Goal: Check status: Check status

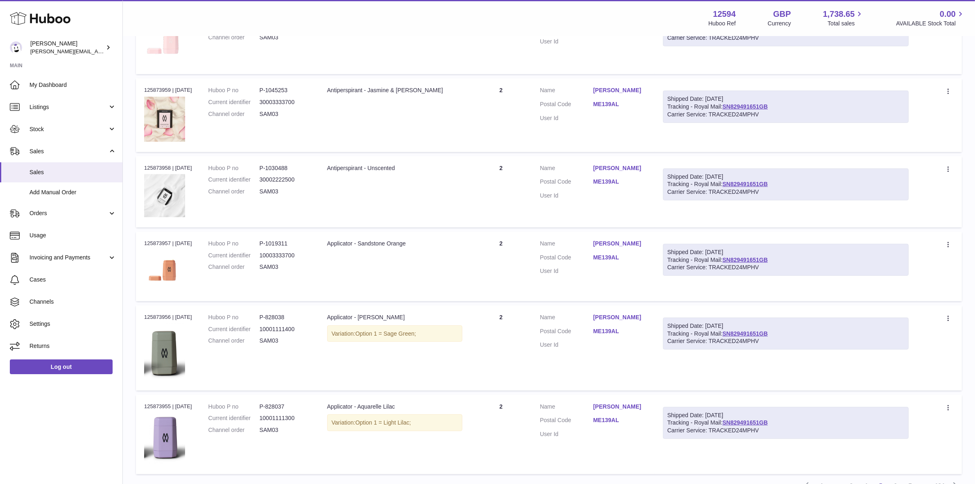
scroll to position [568, 0]
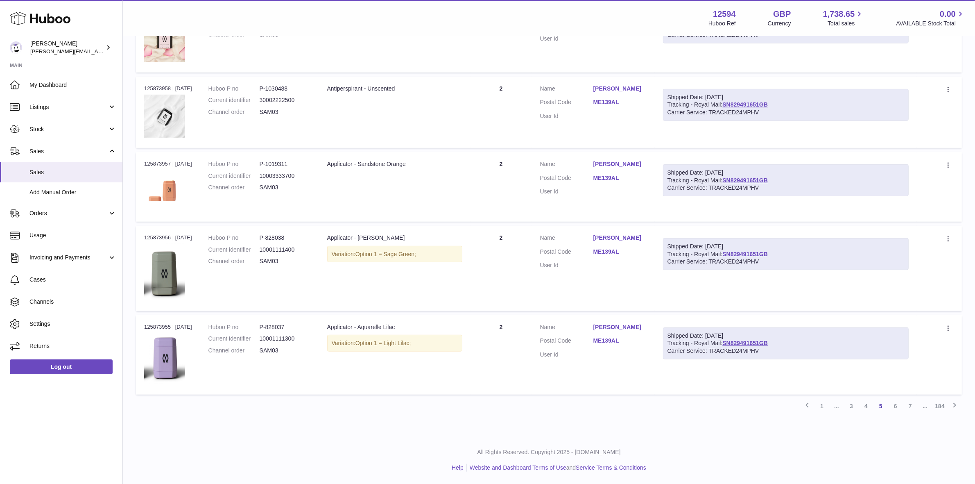
click at [756, 251] on link "SN829491651GB" at bounding box center [744, 254] width 45 height 7
click at [853, 408] on link "3" at bounding box center [851, 405] width 15 height 15
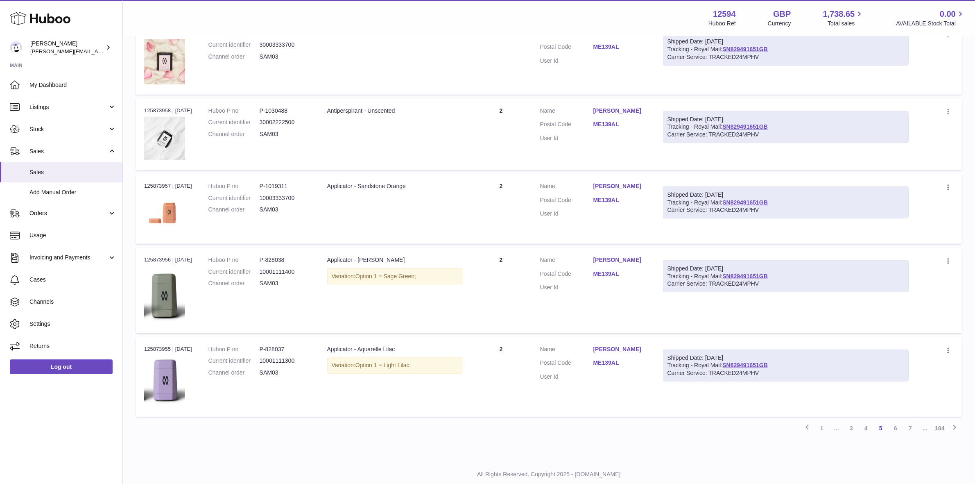
scroll to position [568, 0]
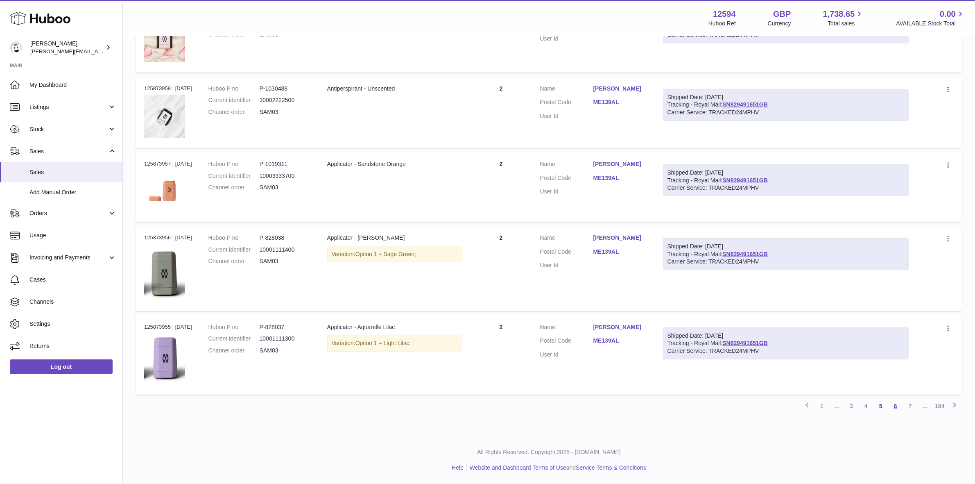
click at [898, 404] on link "6" at bounding box center [895, 405] width 15 height 15
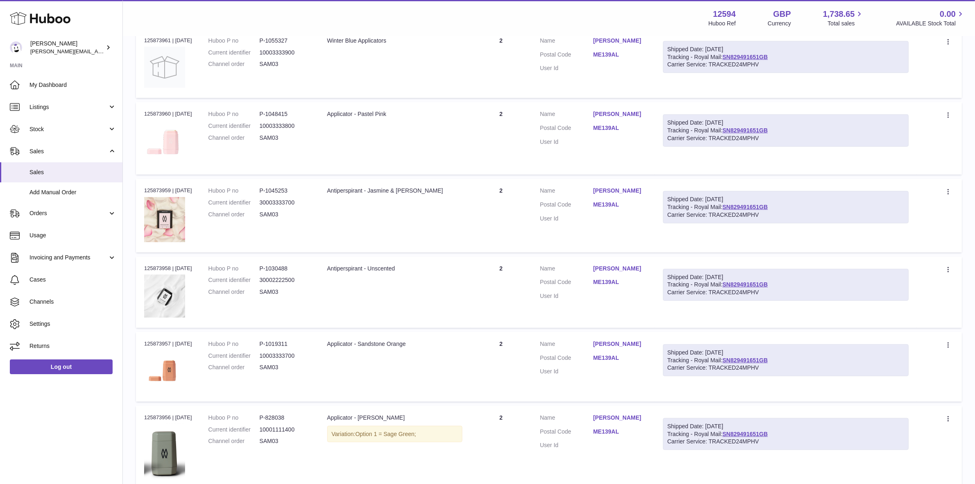
scroll to position [446, 0]
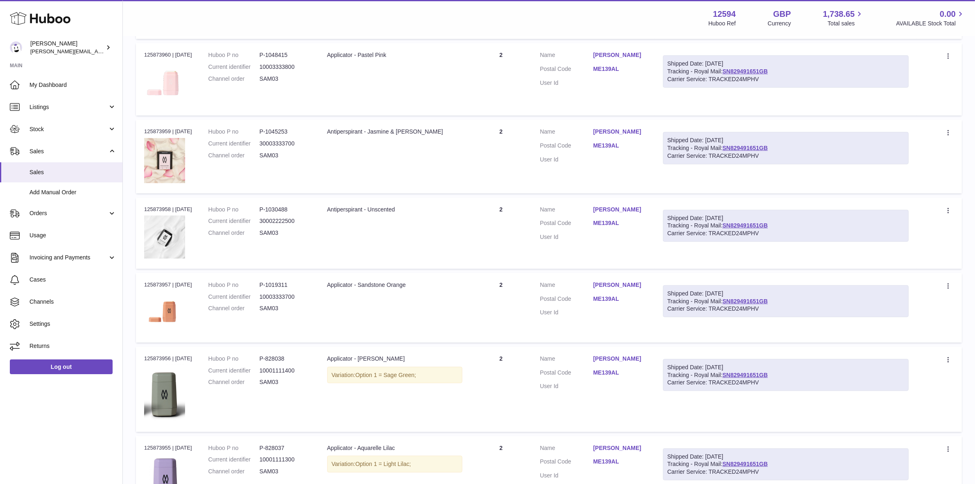
click at [610, 298] on link "ME139AL" at bounding box center [619, 299] width 53 height 8
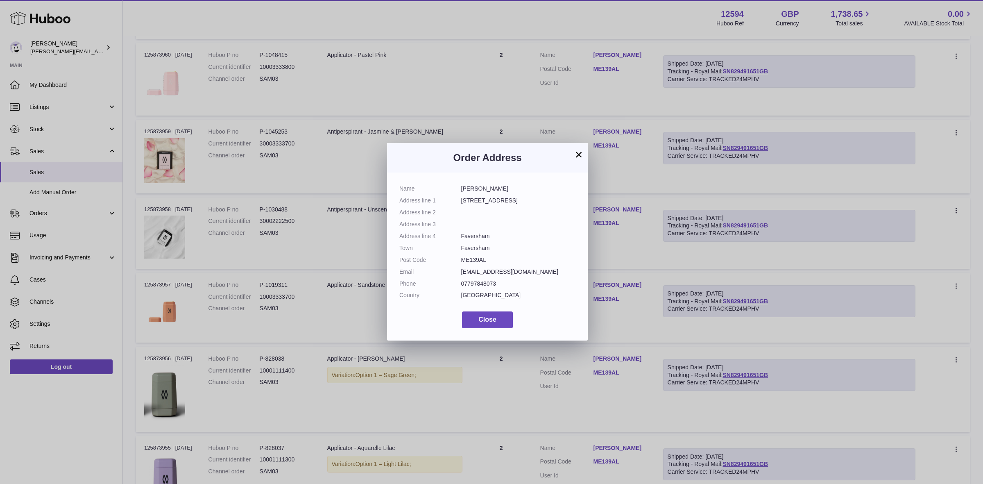
drag, startPoint x: 514, startPoint y: 296, endPoint x: 458, endPoint y: 221, distance: 93.9
click at [431, 205] on dl "Name [PERSON_NAME] Address line 1 [STREET_ADDRESS] Address line 2 Address line …" at bounding box center [487, 244] width 176 height 118
click at [493, 266] on dl "Name [PERSON_NAME] Address line 1 [STREET_ADDRESS] Address line 2 Address line …" at bounding box center [487, 244] width 176 height 118
click at [577, 156] on button "×" at bounding box center [579, 154] width 10 height 10
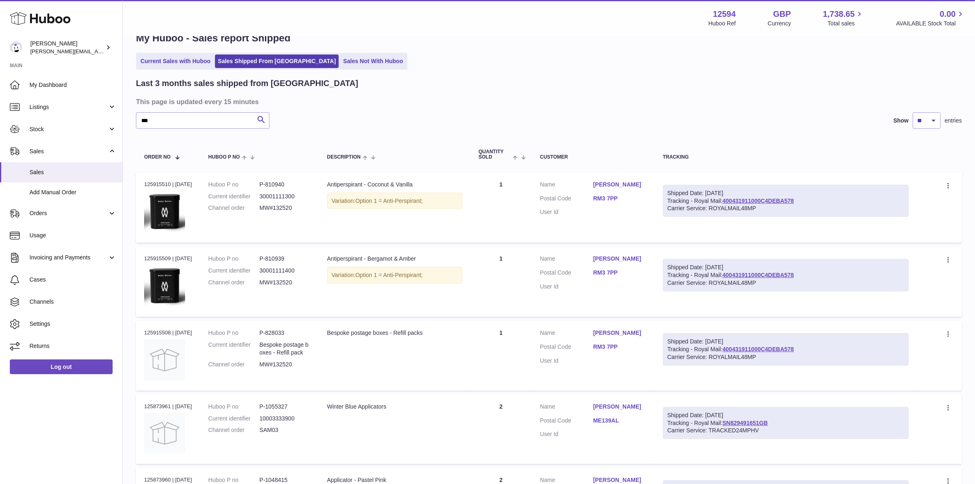
scroll to position [0, 0]
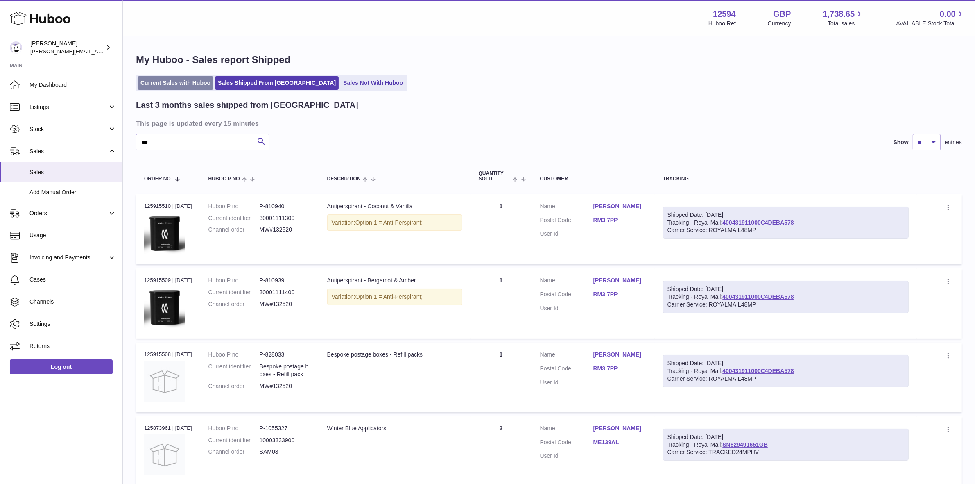
click at [190, 79] on link "Current Sales with Huboo" at bounding box center [176, 83] width 76 height 14
click at [340, 83] on link "Sales Not With Huboo" at bounding box center [373, 83] width 66 height 14
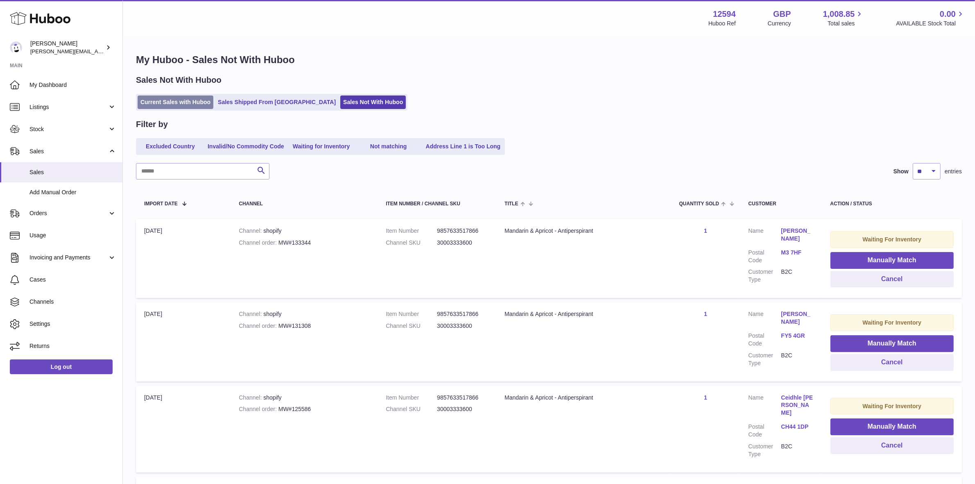
click at [185, 105] on link "Current Sales with Huboo" at bounding box center [176, 102] width 76 height 14
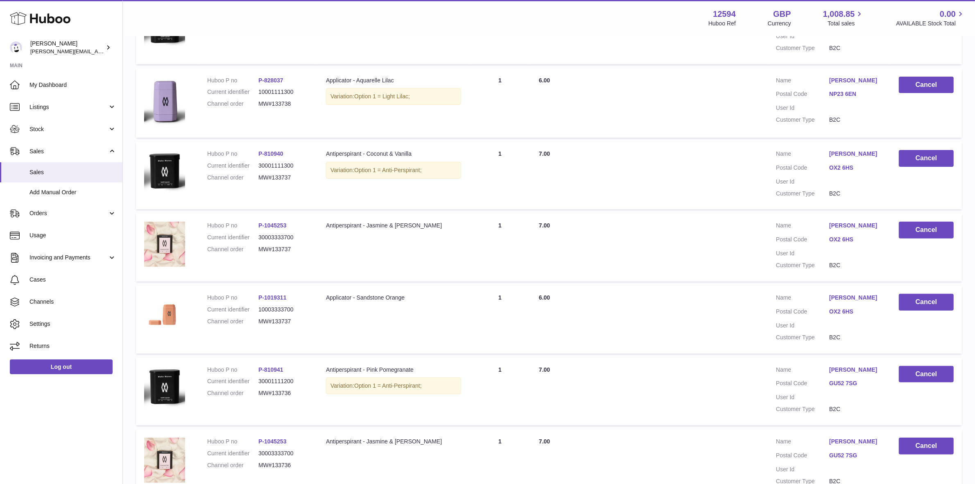
scroll to position [279, 0]
